Goal: Information Seeking & Learning: Learn about a topic

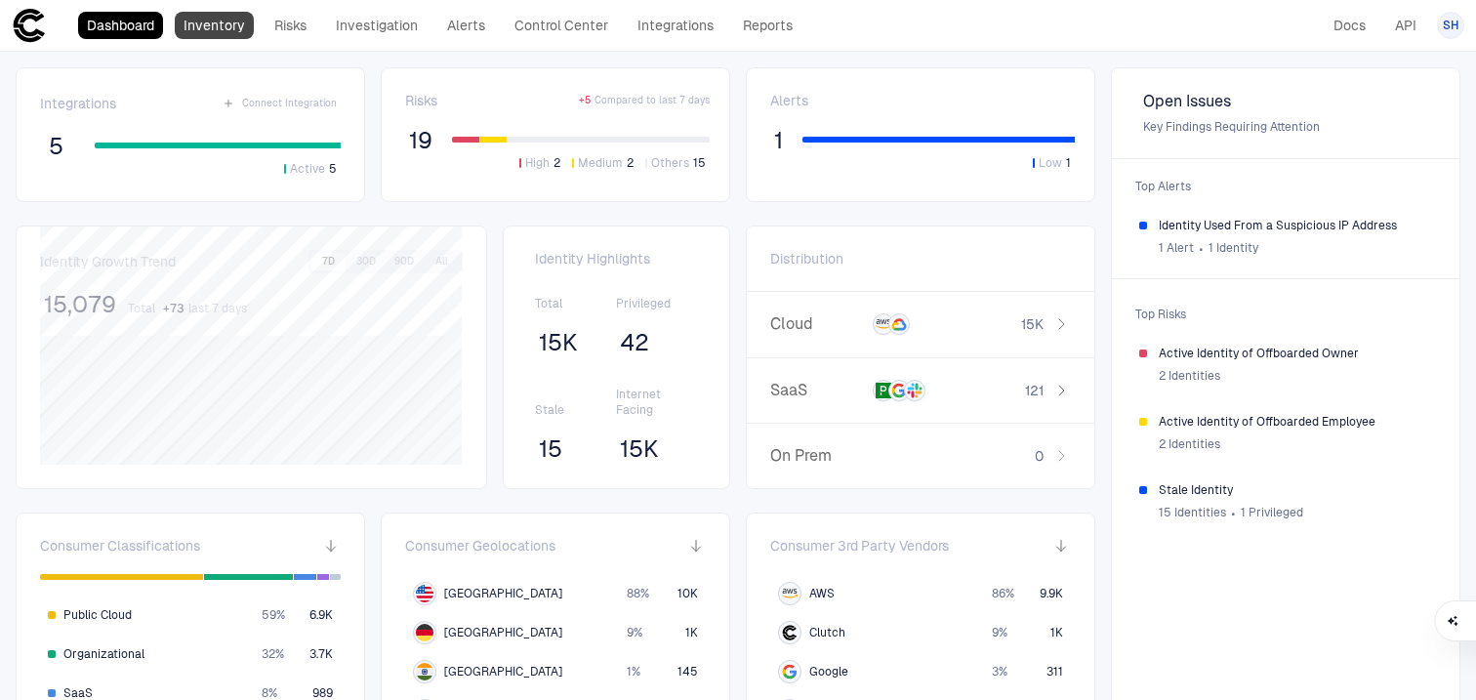
click at [215, 29] on link "Inventory" at bounding box center [214, 25] width 79 height 27
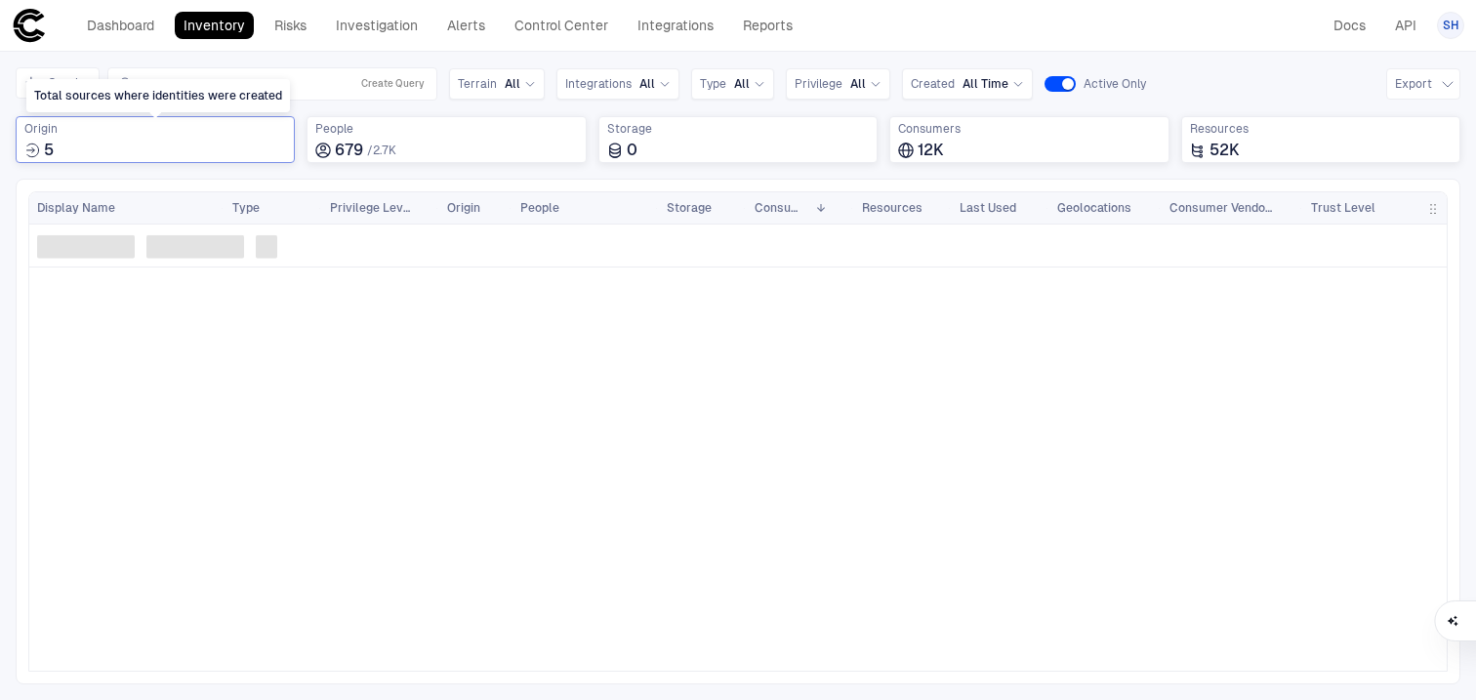
click at [214, 150] on div "5" at bounding box center [155, 151] width 262 height 20
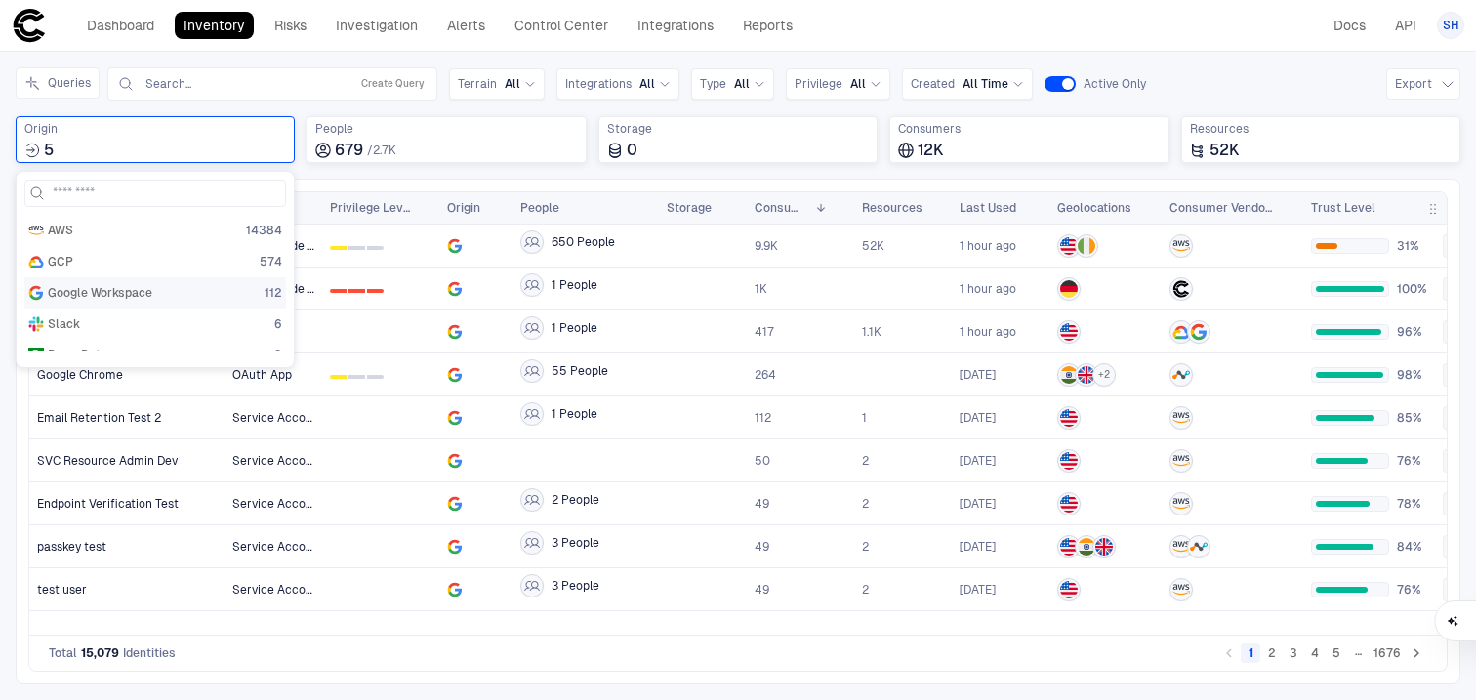
scroll to position [20, 0]
click at [167, 339] on div "PagerDuty 3" at bounding box center [155, 336] width 254 height 16
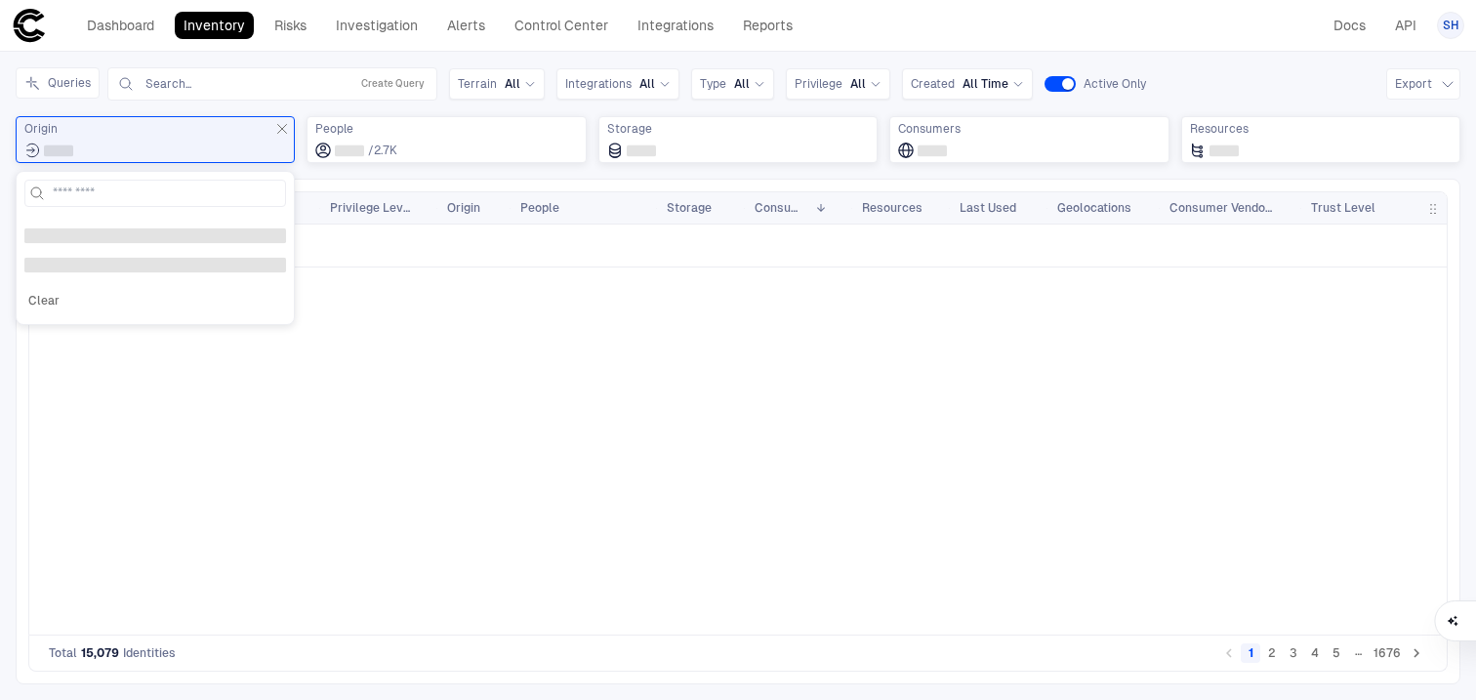
scroll to position [0, 0]
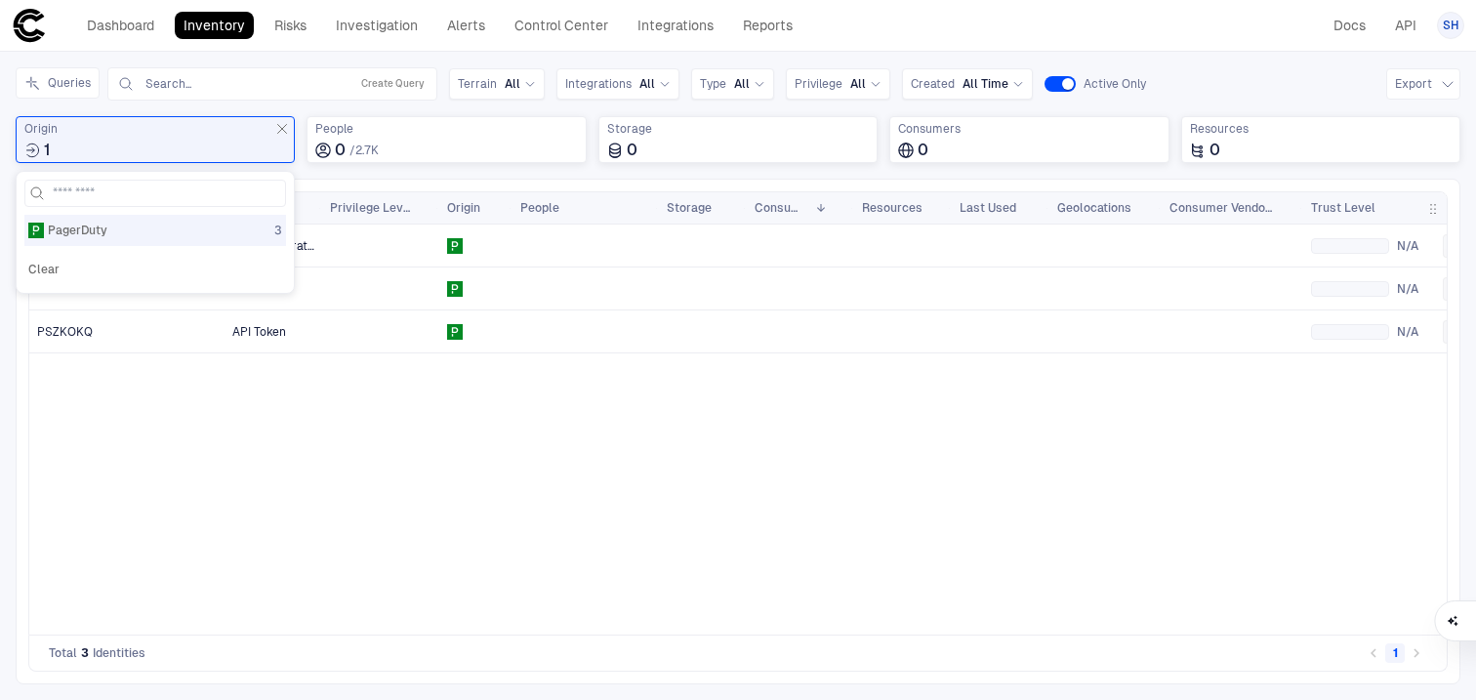
click at [573, 505] on div "App Registration N/A No Risks API Token N/A No Risks API Token N/A No Risks" at bounding box center [835, 429] width 1222 height 410
click at [1354, 253] on div at bounding box center [1350, 246] width 78 height 16
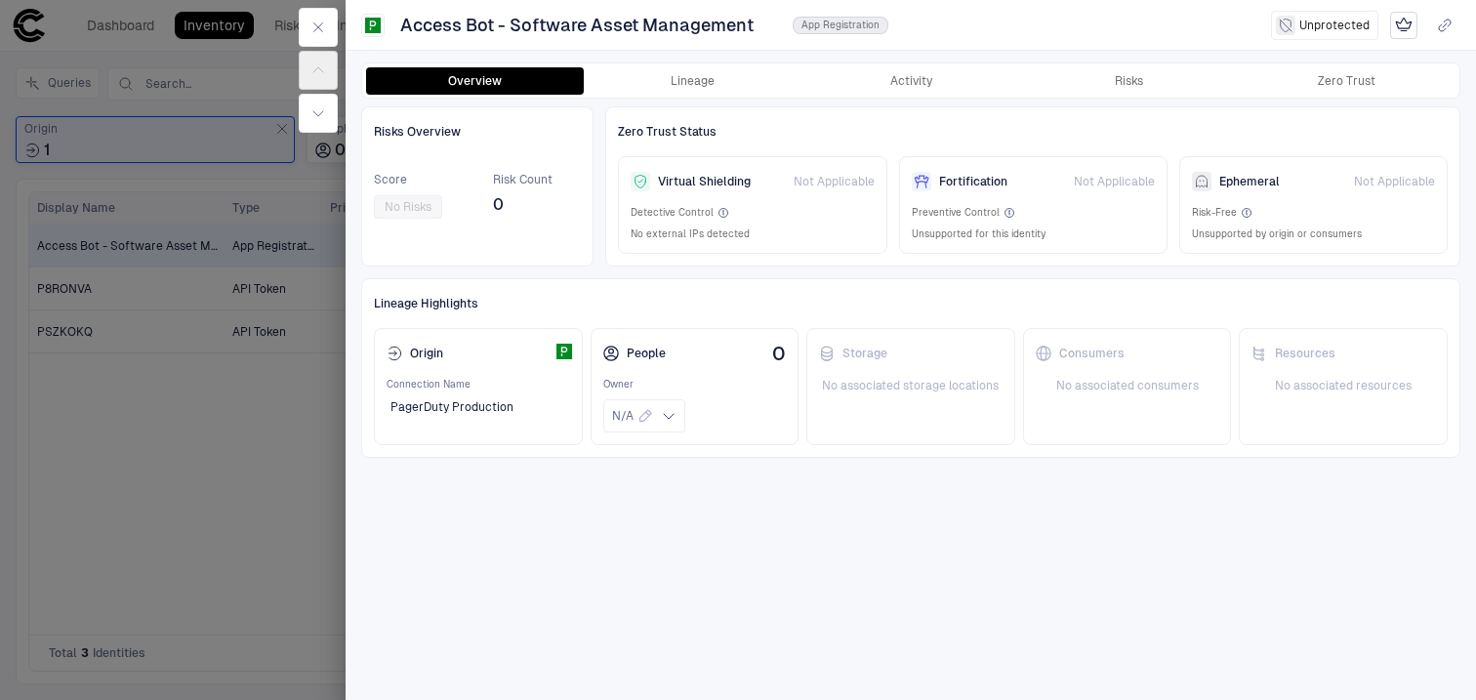
click at [261, 436] on div at bounding box center [738, 350] width 1476 height 700
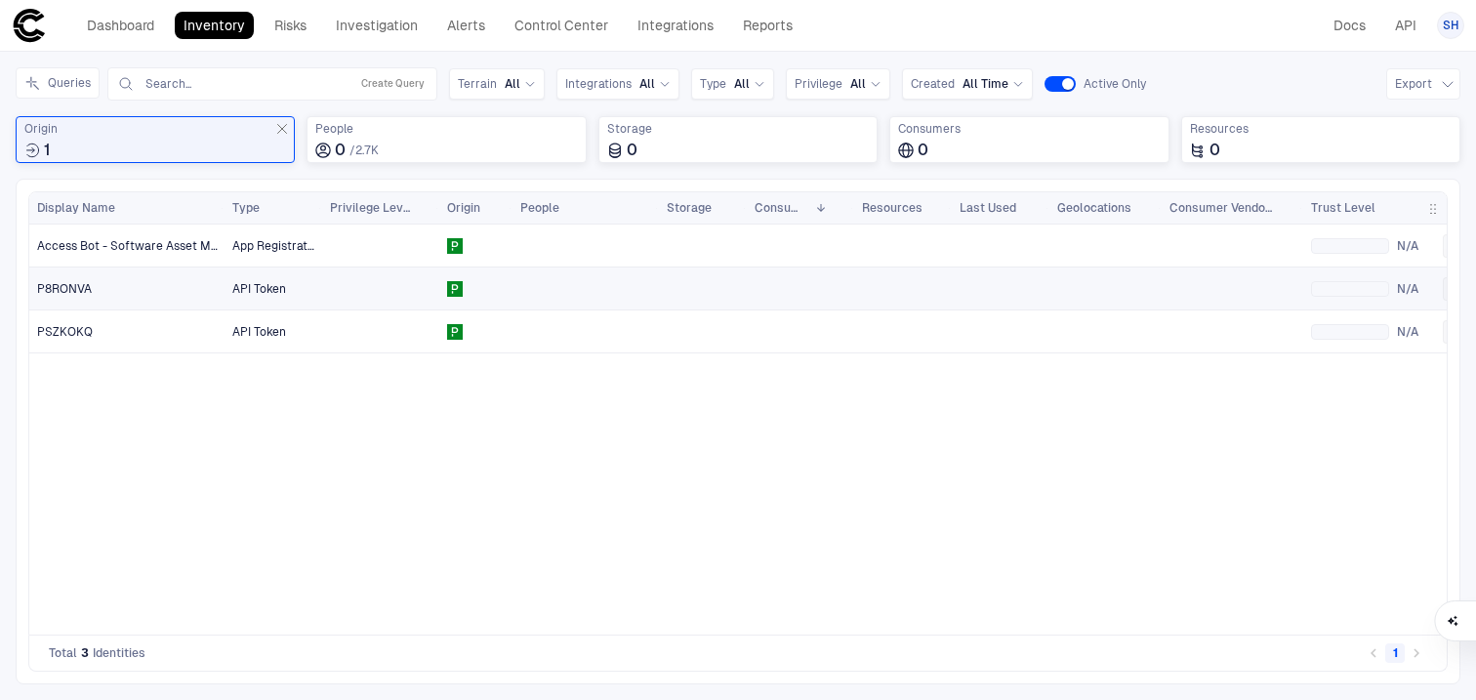
click at [1404, 284] on span "N/A" at bounding box center [1412, 289] width 30 height 16
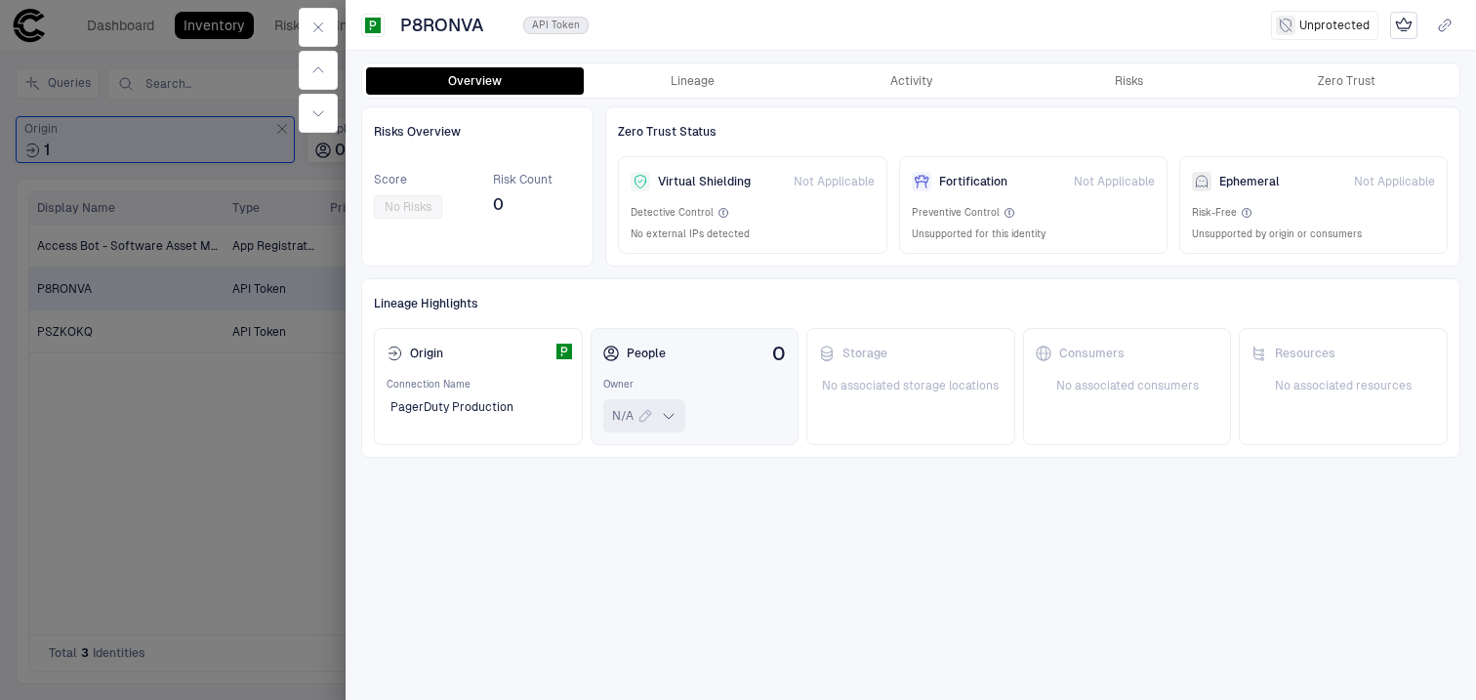
click at [673, 422] on icon at bounding box center [669, 416] width 16 height 16
click at [225, 490] on div at bounding box center [738, 350] width 1476 height 700
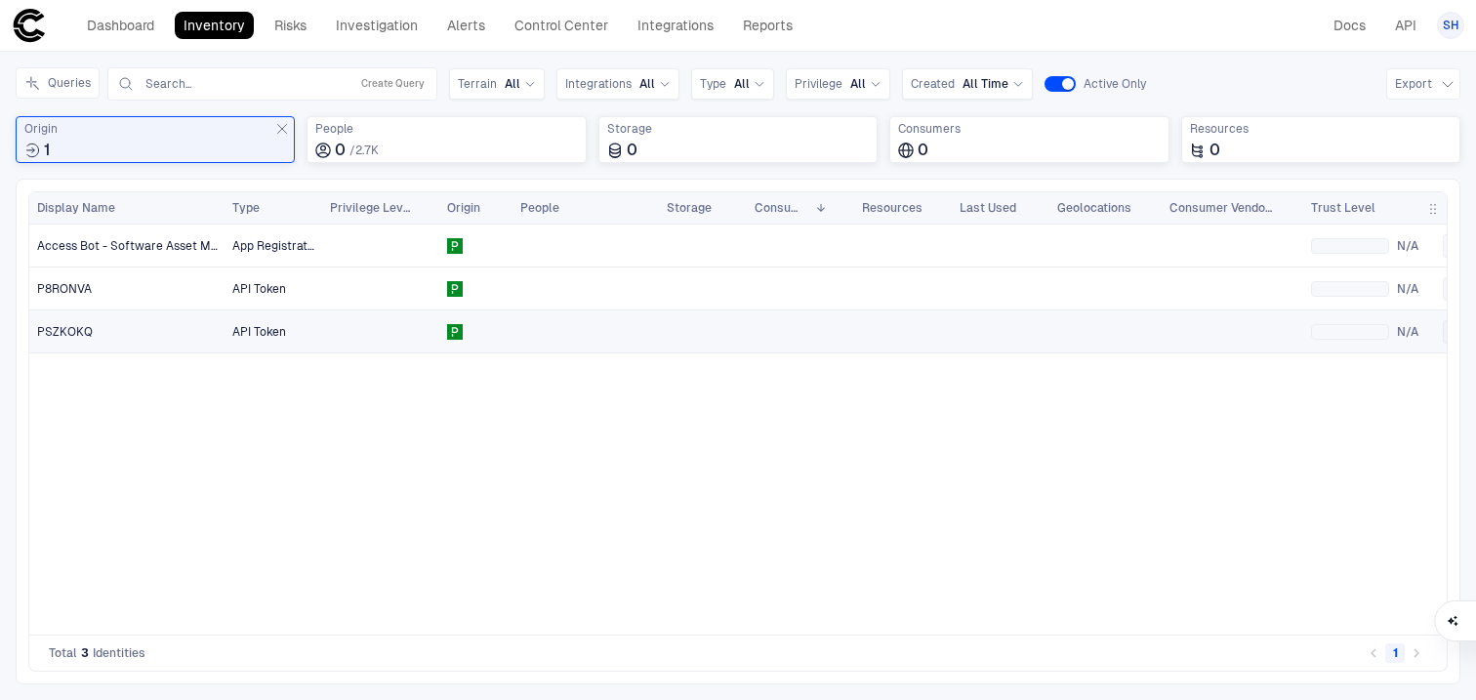
click at [1359, 342] on div "N/A" at bounding box center [1369, 331] width 116 height 40
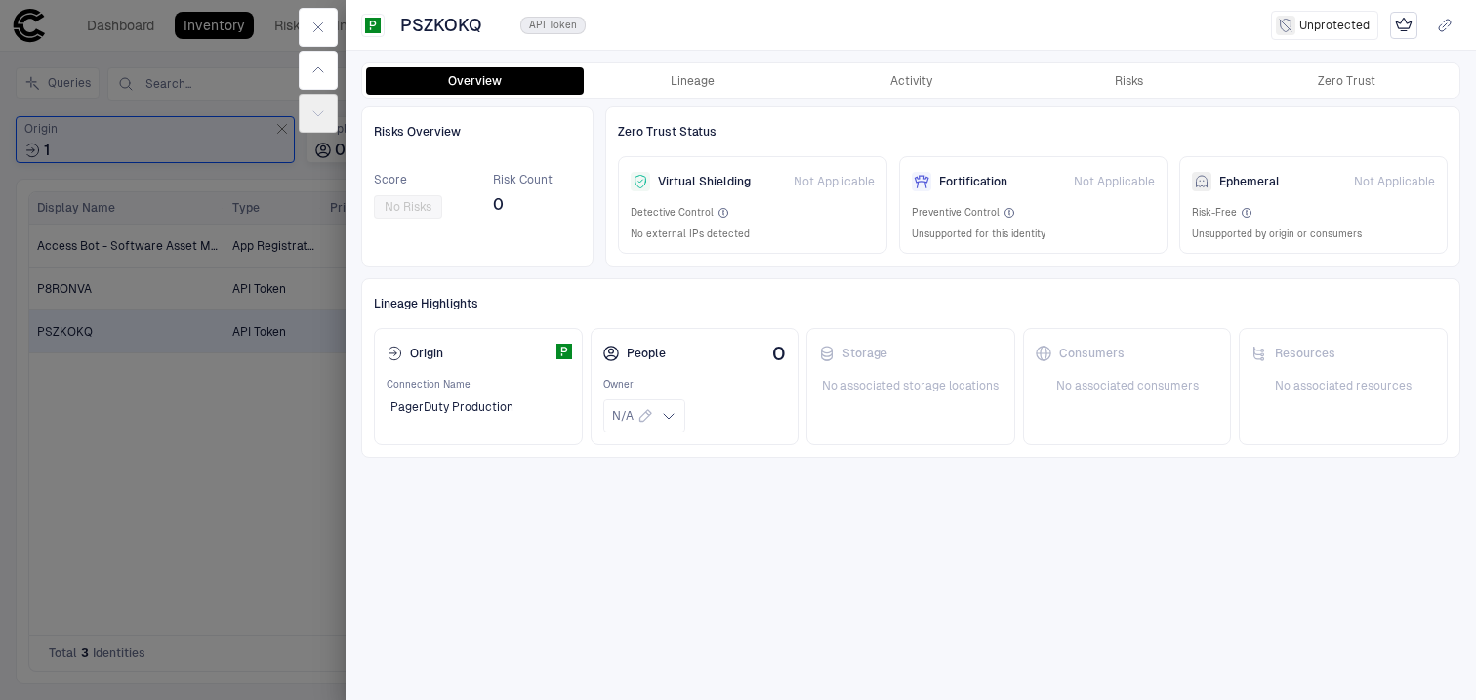
click at [262, 459] on div at bounding box center [738, 350] width 1476 height 700
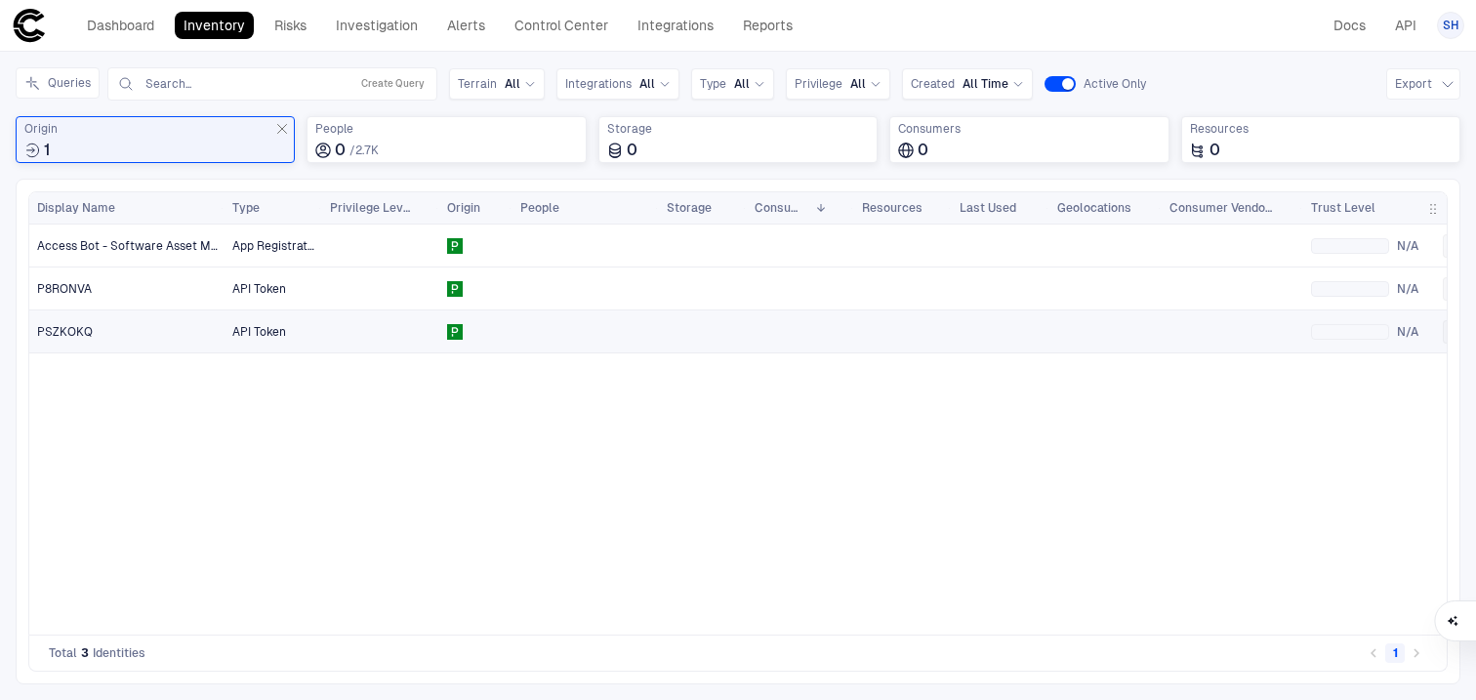
click at [58, 341] on div "PSZKOKQ" at bounding box center [127, 331] width 181 height 40
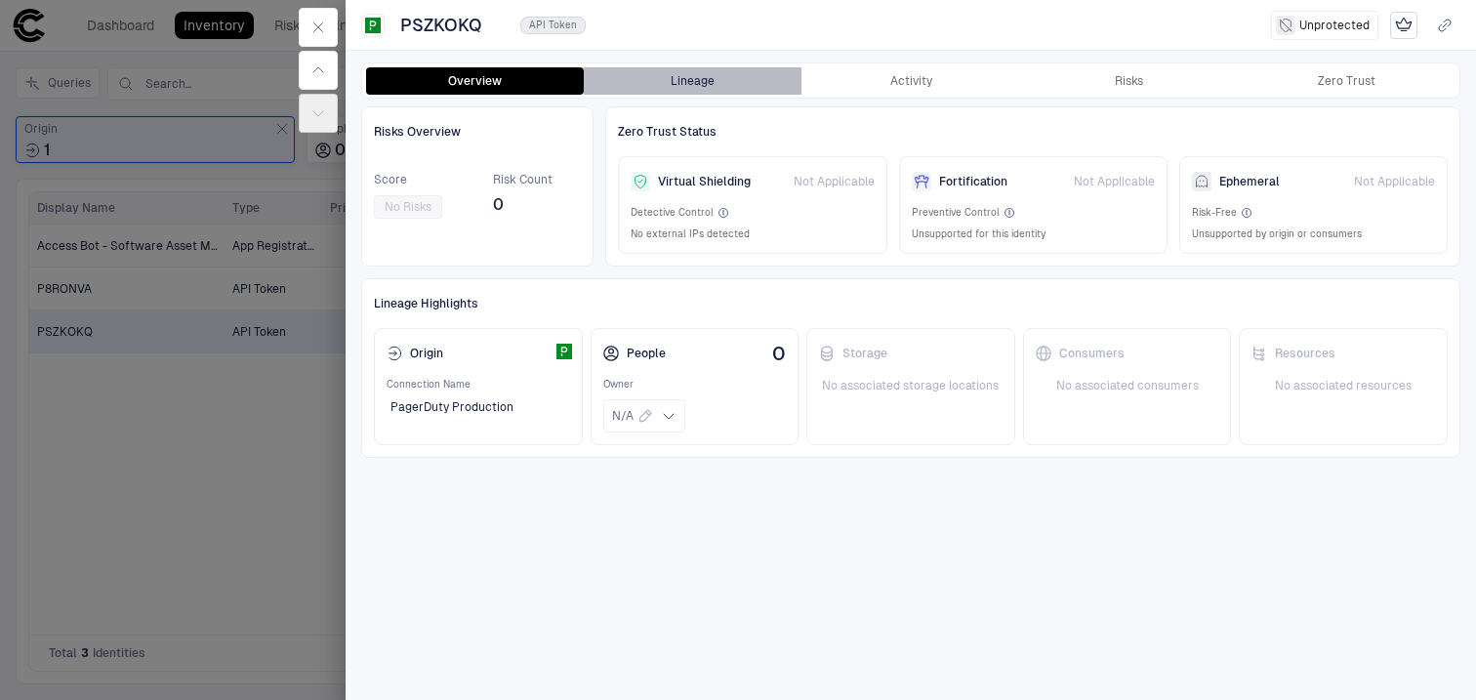
click at [706, 87] on button "Lineage" at bounding box center [693, 80] width 218 height 27
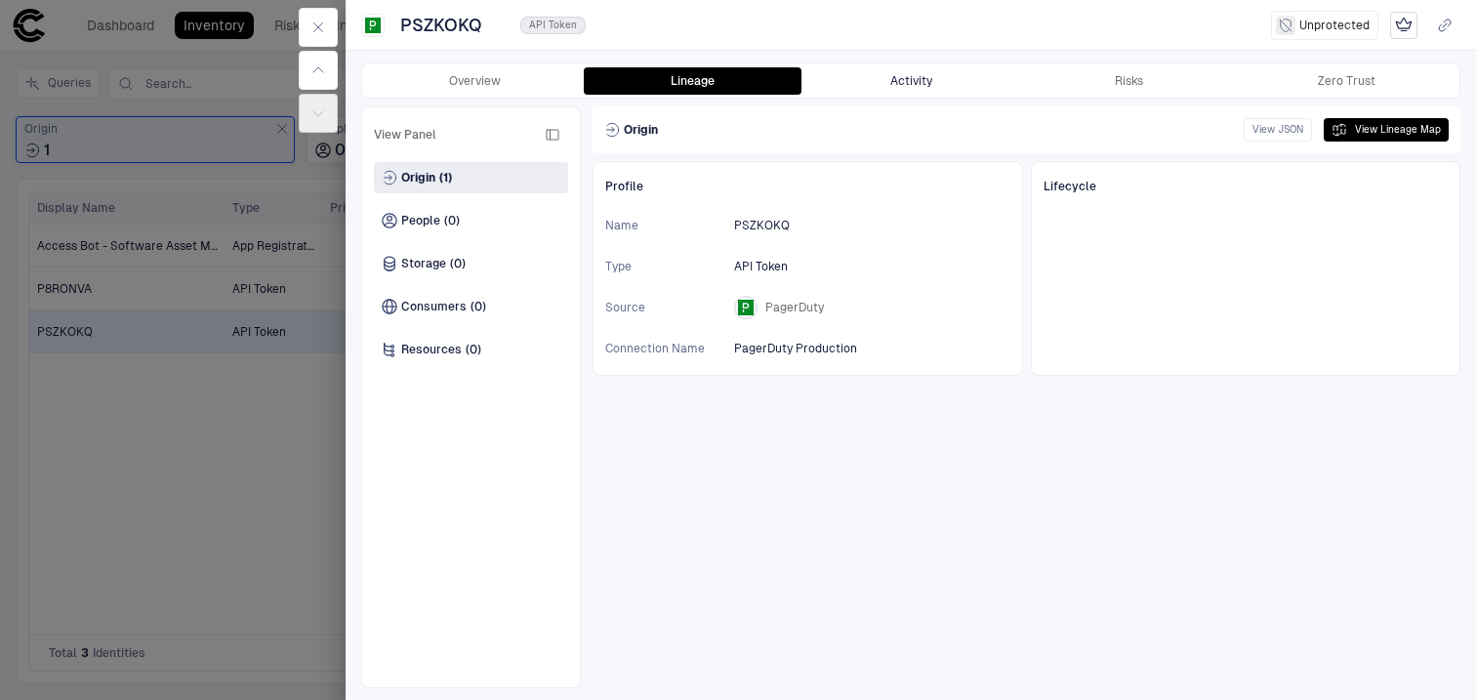
click at [939, 88] on button "Activity" at bounding box center [910, 80] width 218 height 27
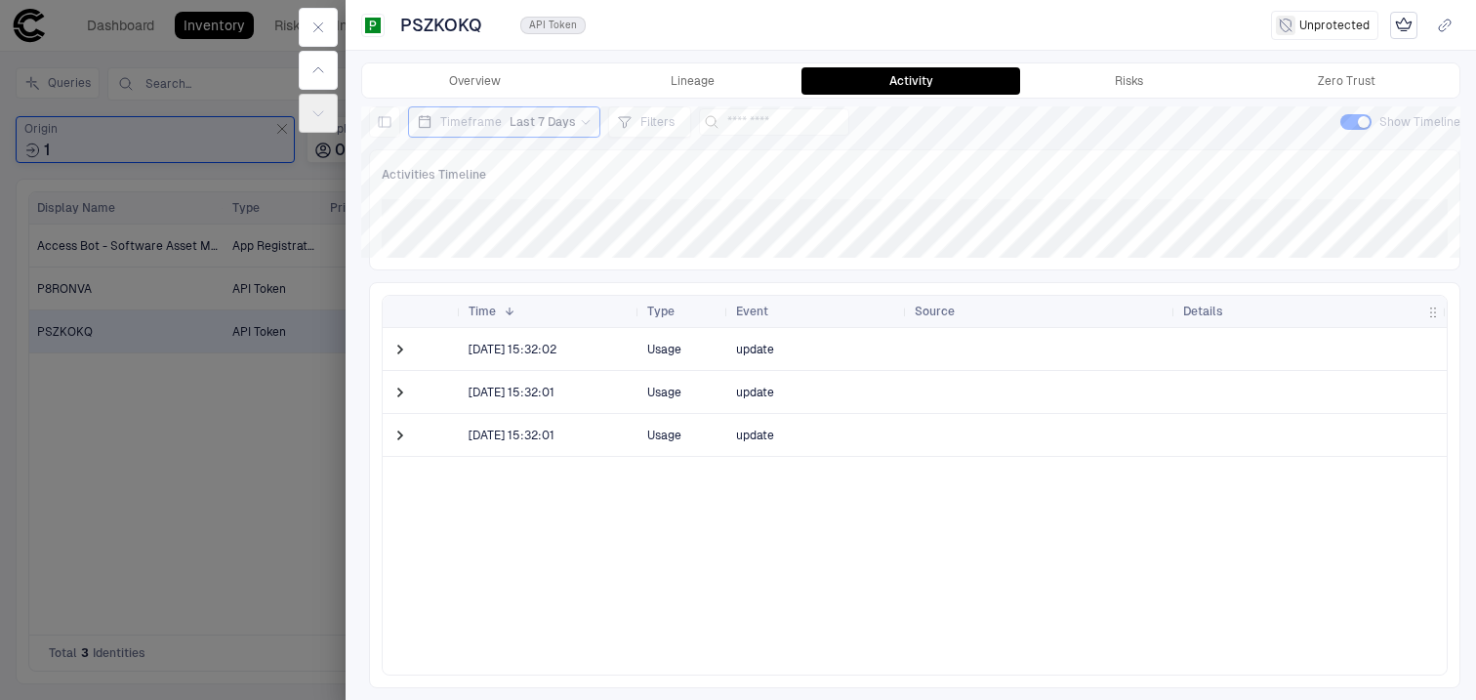
click at [250, 217] on div at bounding box center [738, 350] width 1476 height 700
